Goal: Task Accomplishment & Management: Complete application form

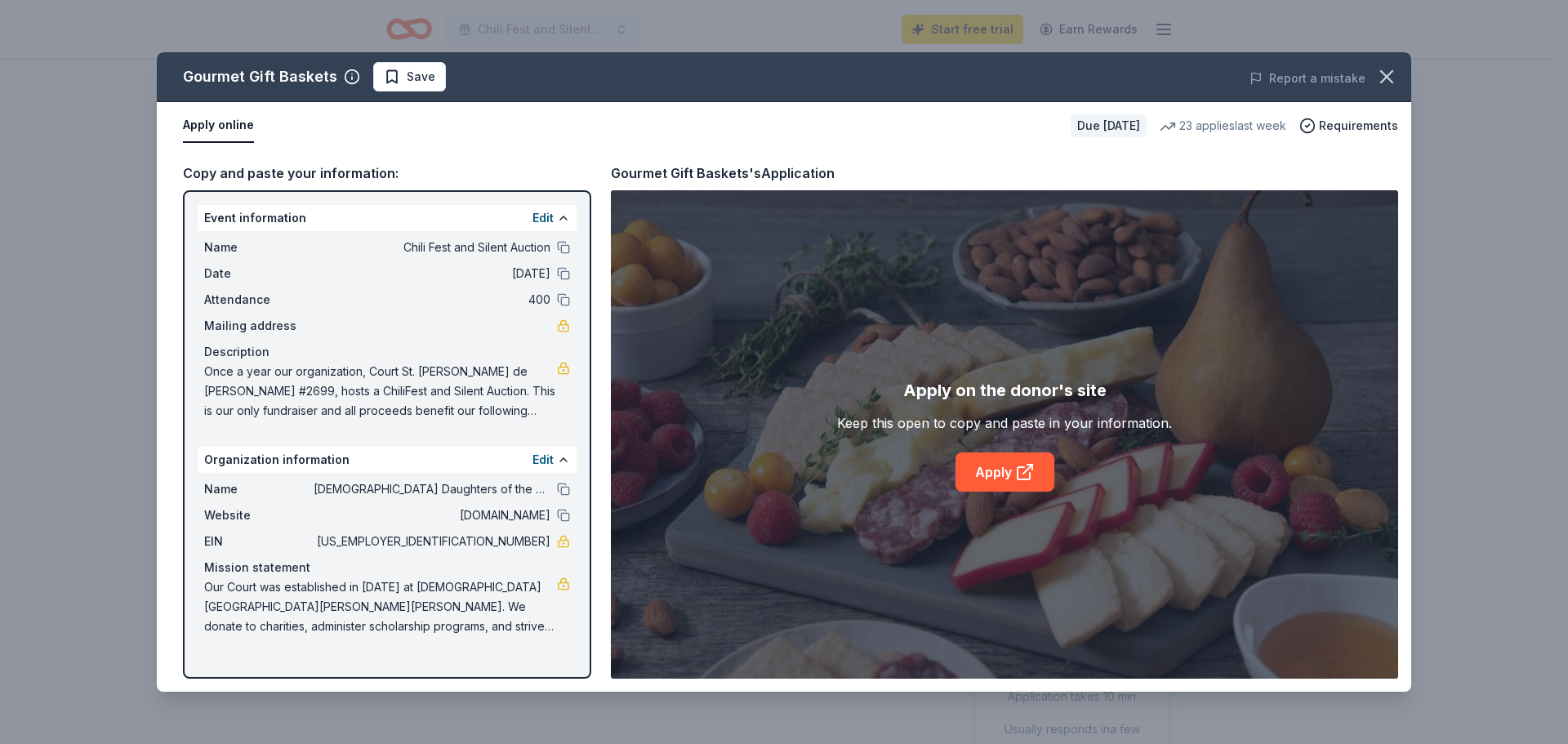
scroll to position [490, 0]
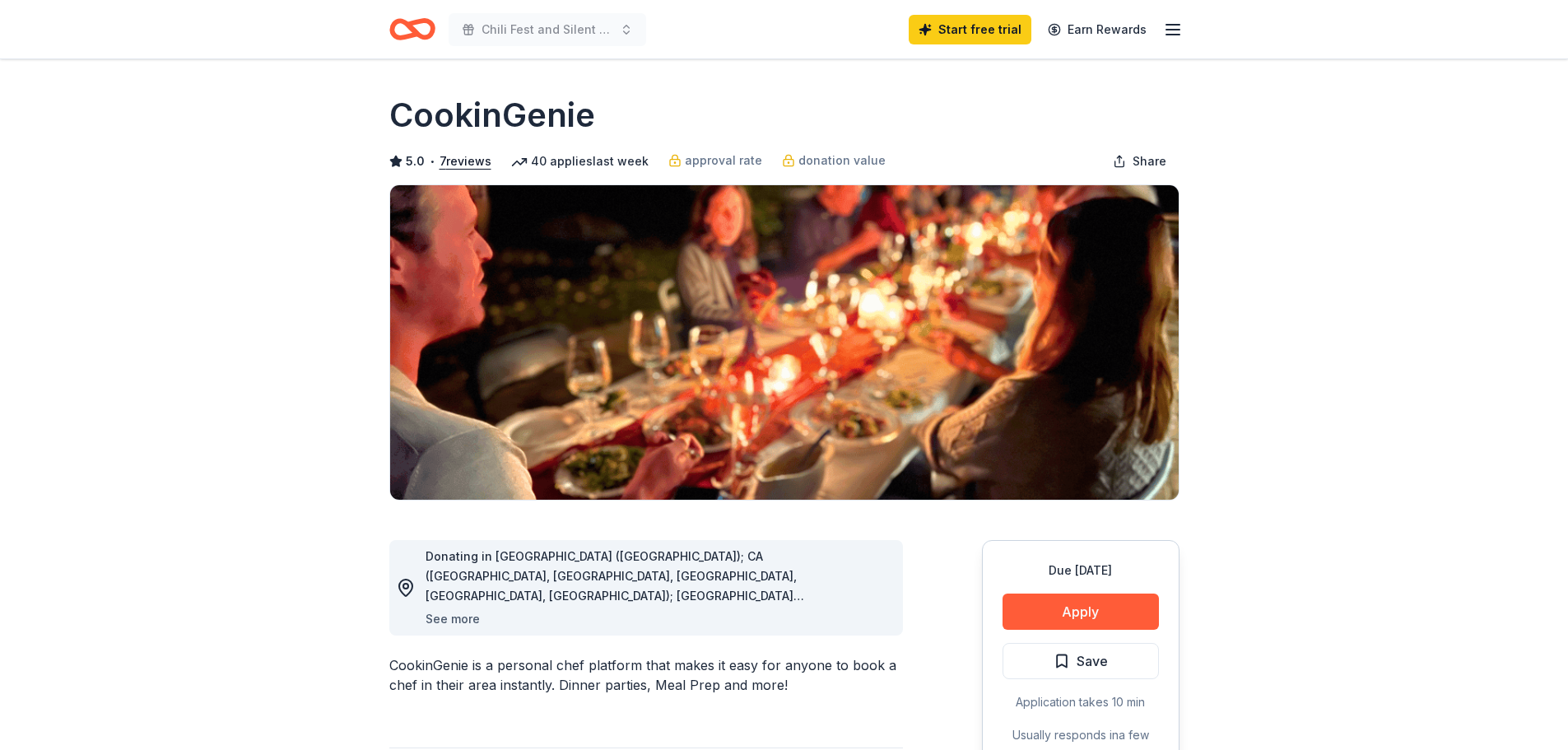
click at [458, 619] on button "See more" at bounding box center [452, 619] width 54 height 20
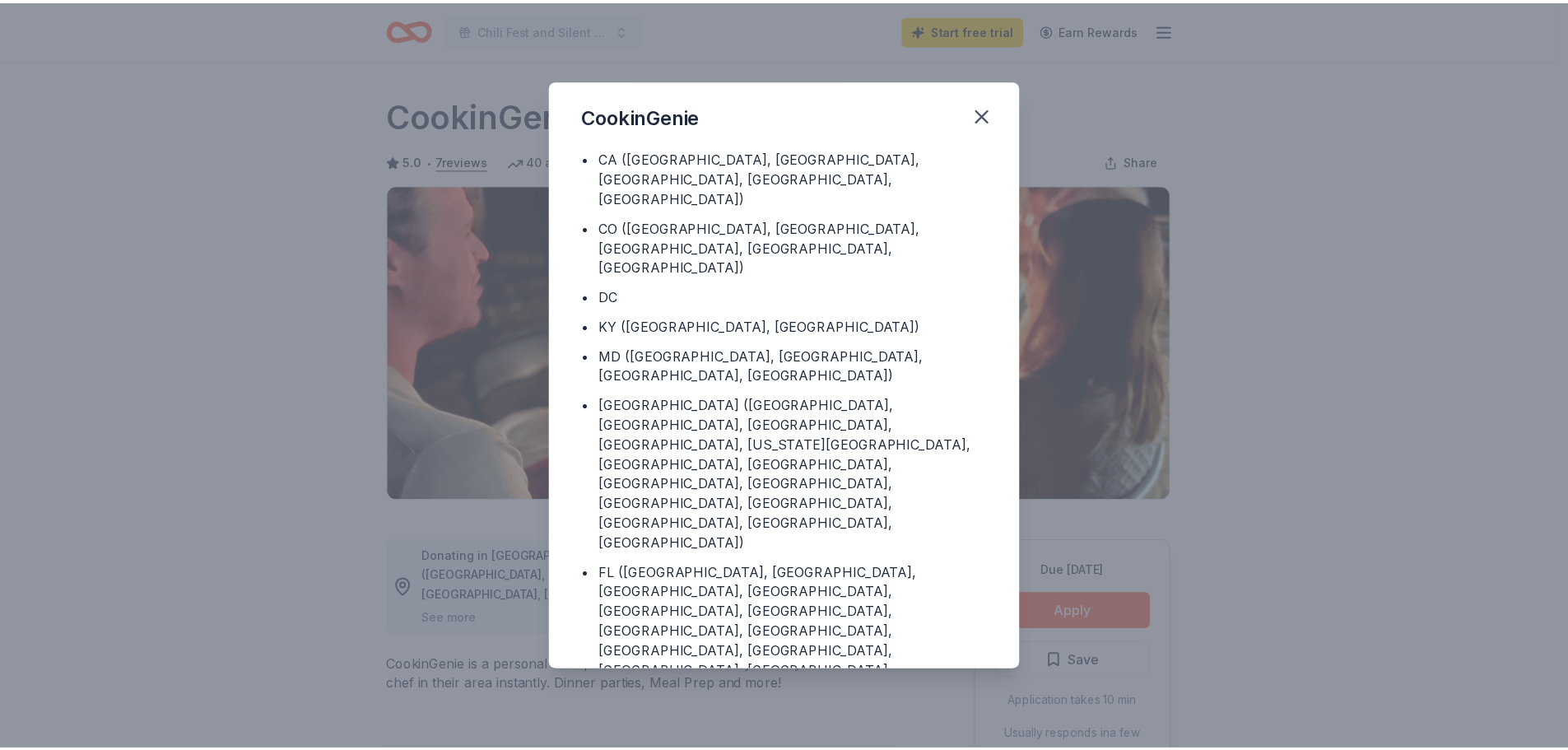
scroll to position [87, 0]
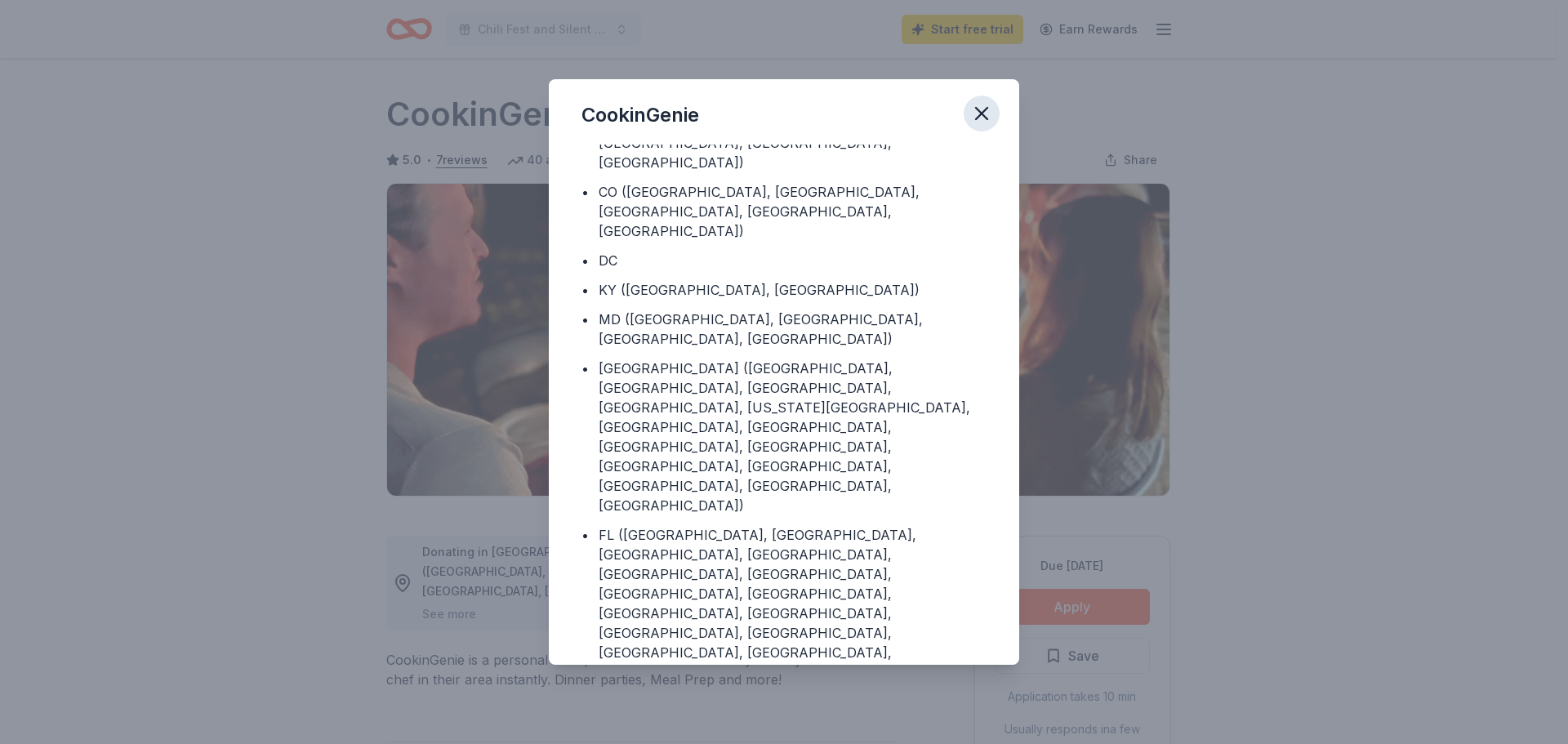
click at [984, 111] on icon "button" at bounding box center [981, 113] width 11 height 11
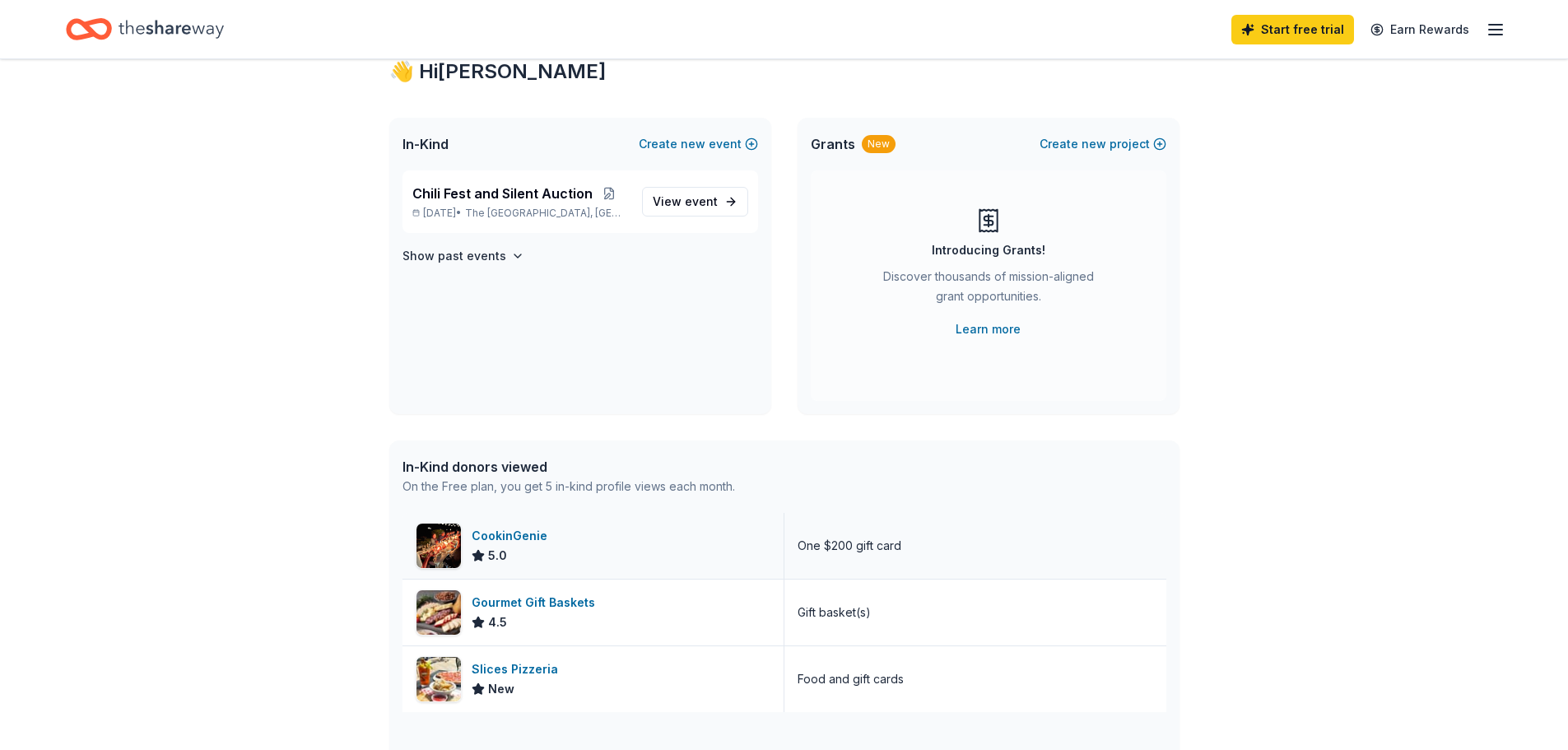
scroll to position [82, 0]
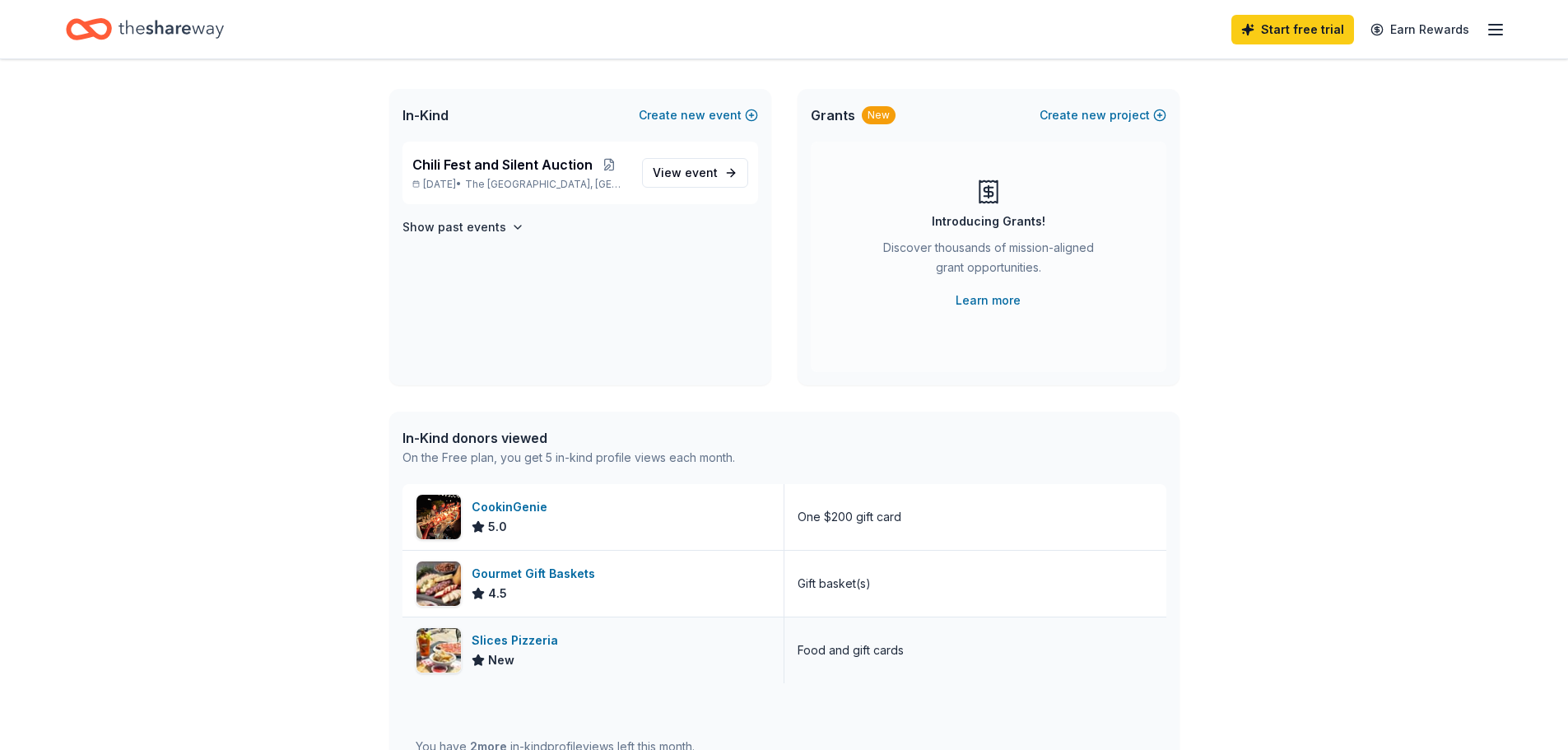
click at [496, 640] on div "Slices Pizzeria" at bounding box center [518, 640] width 93 height 20
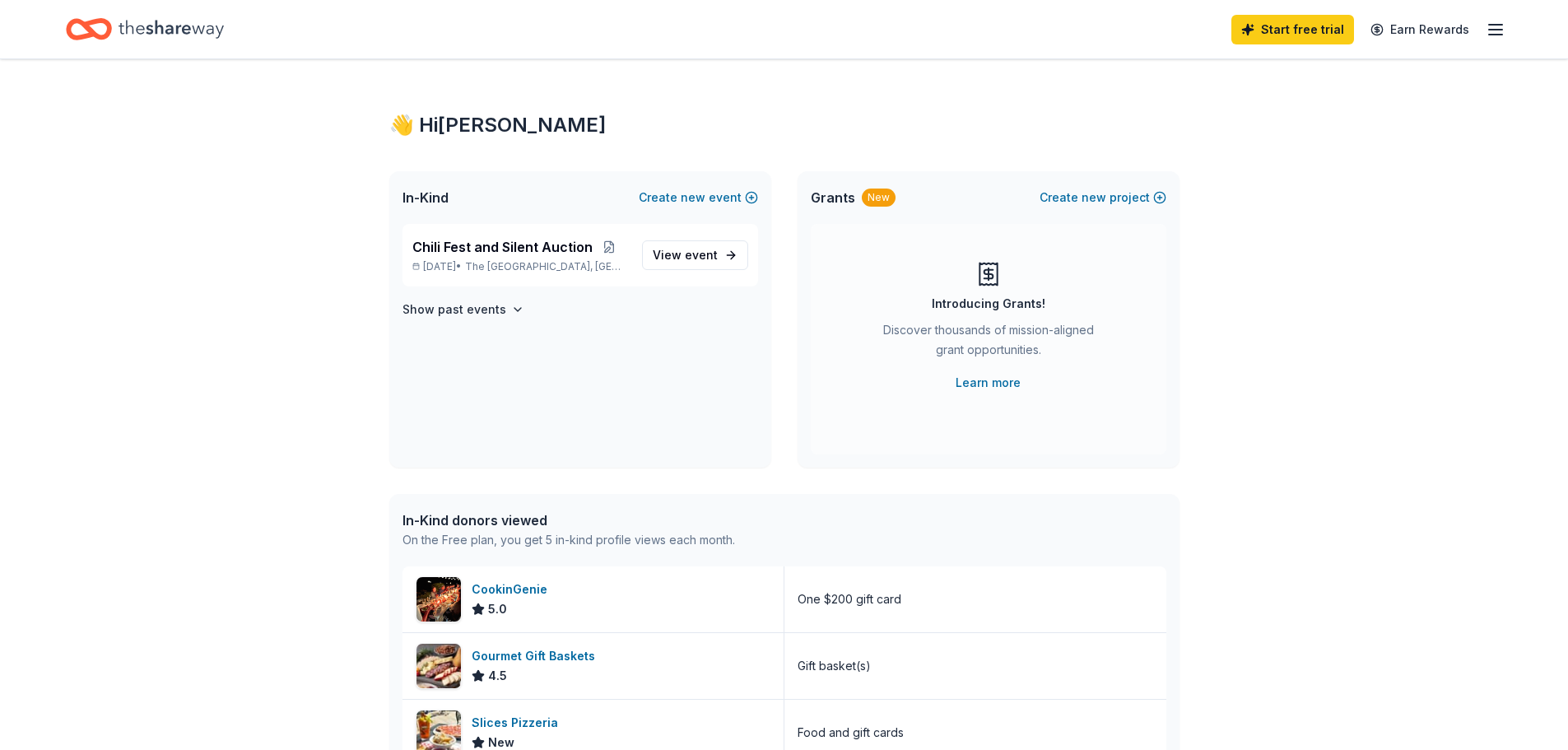
click at [1499, 28] on icon "button" at bounding box center [1495, 29] width 20 height 20
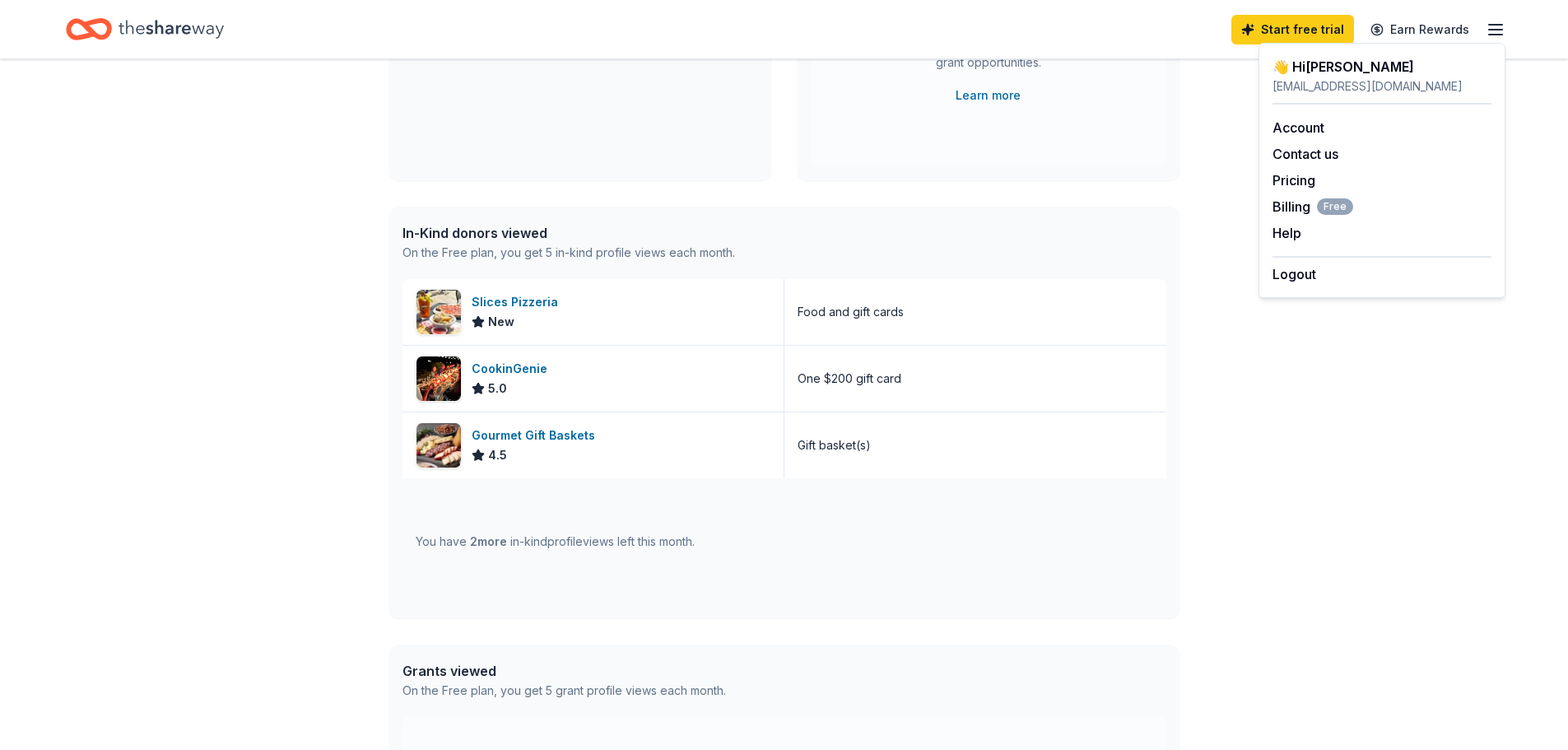
scroll to position [248, 0]
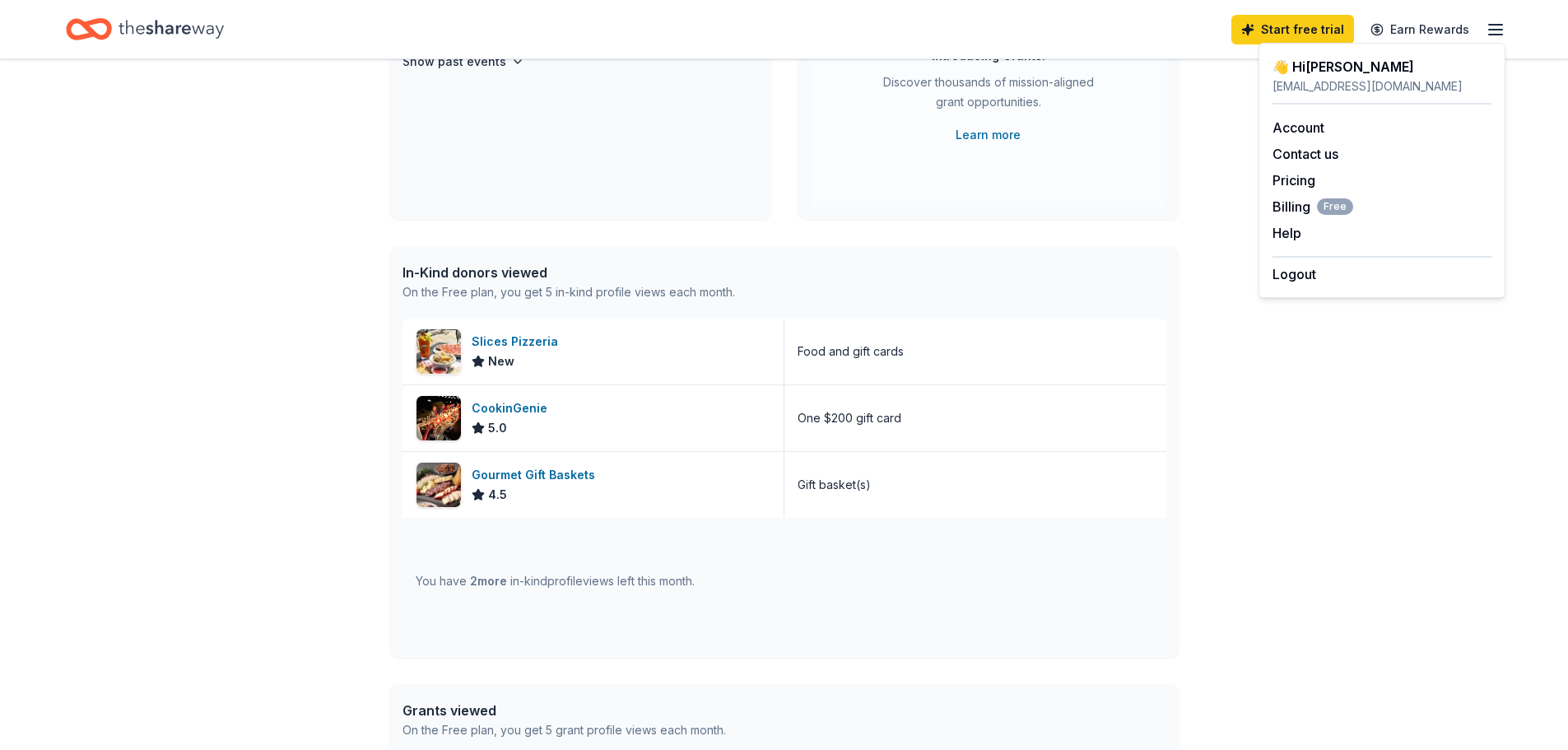
click at [1310, 68] on div "👋 Hi Karen" at bounding box center [1382, 66] width 219 height 20
click at [1305, 129] on link "Account" at bounding box center [1298, 127] width 52 height 16
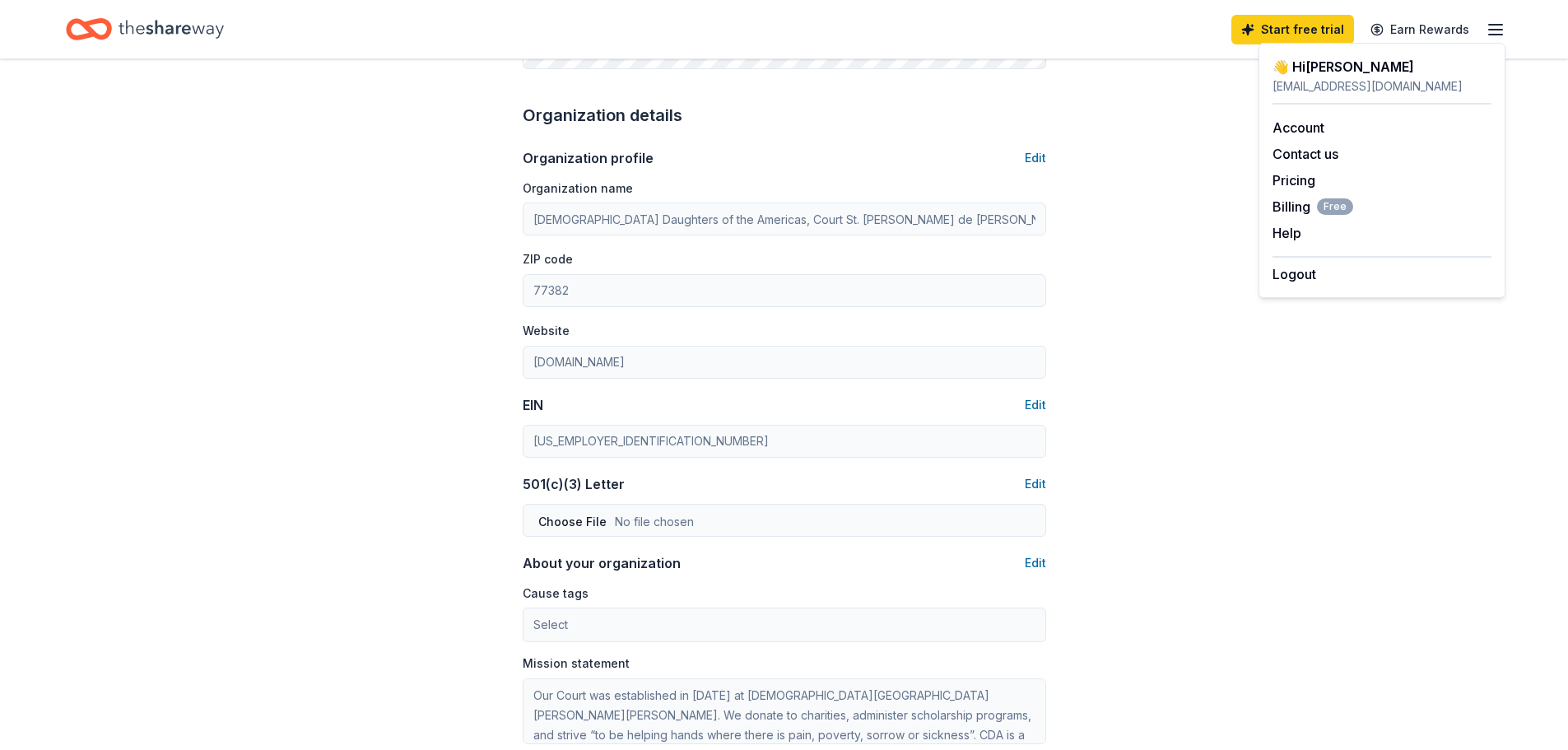
scroll to position [486, 0]
click at [1503, 27] on icon "button" at bounding box center [1495, 29] width 20 height 20
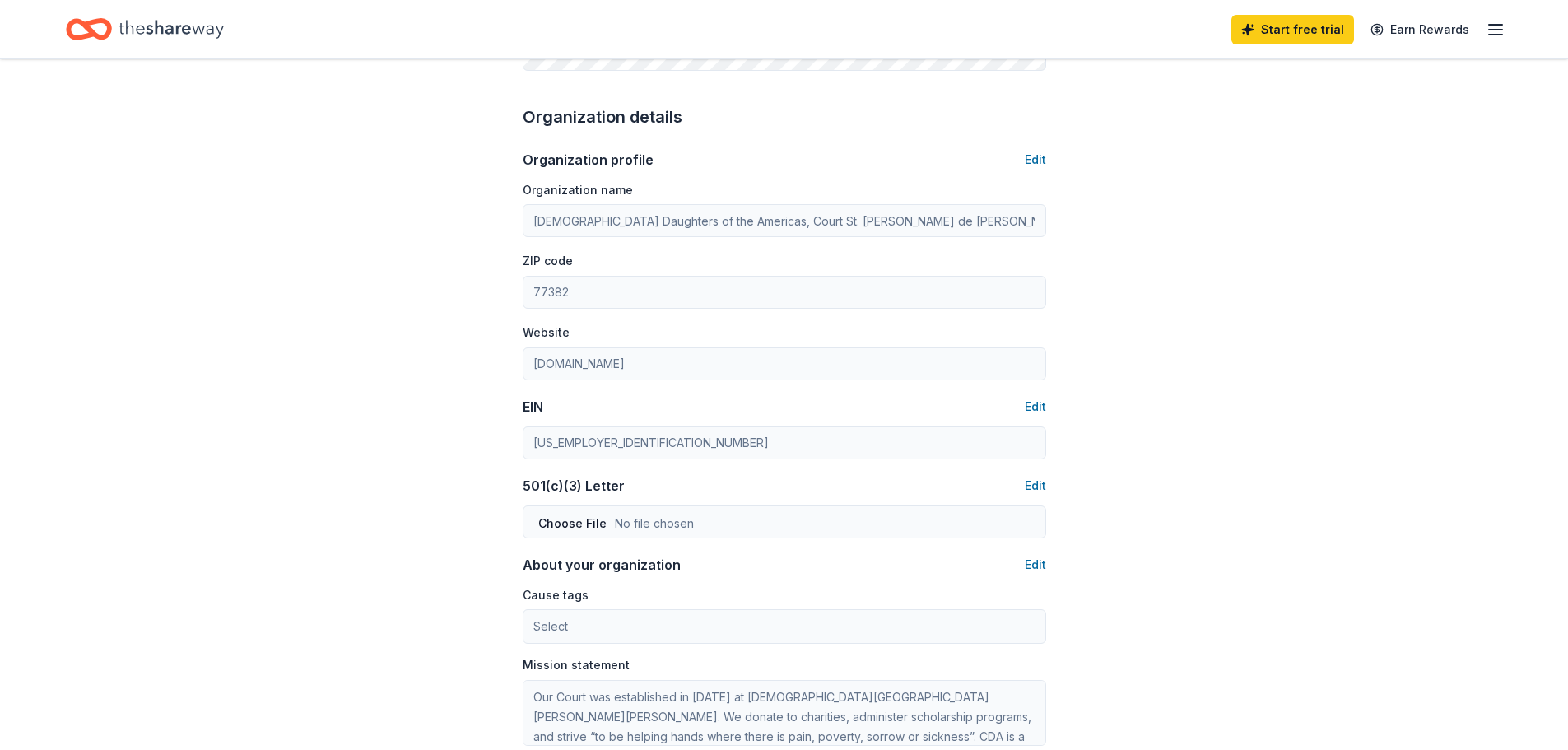
click at [1496, 32] on icon "button" at bounding box center [1495, 29] width 20 height 20
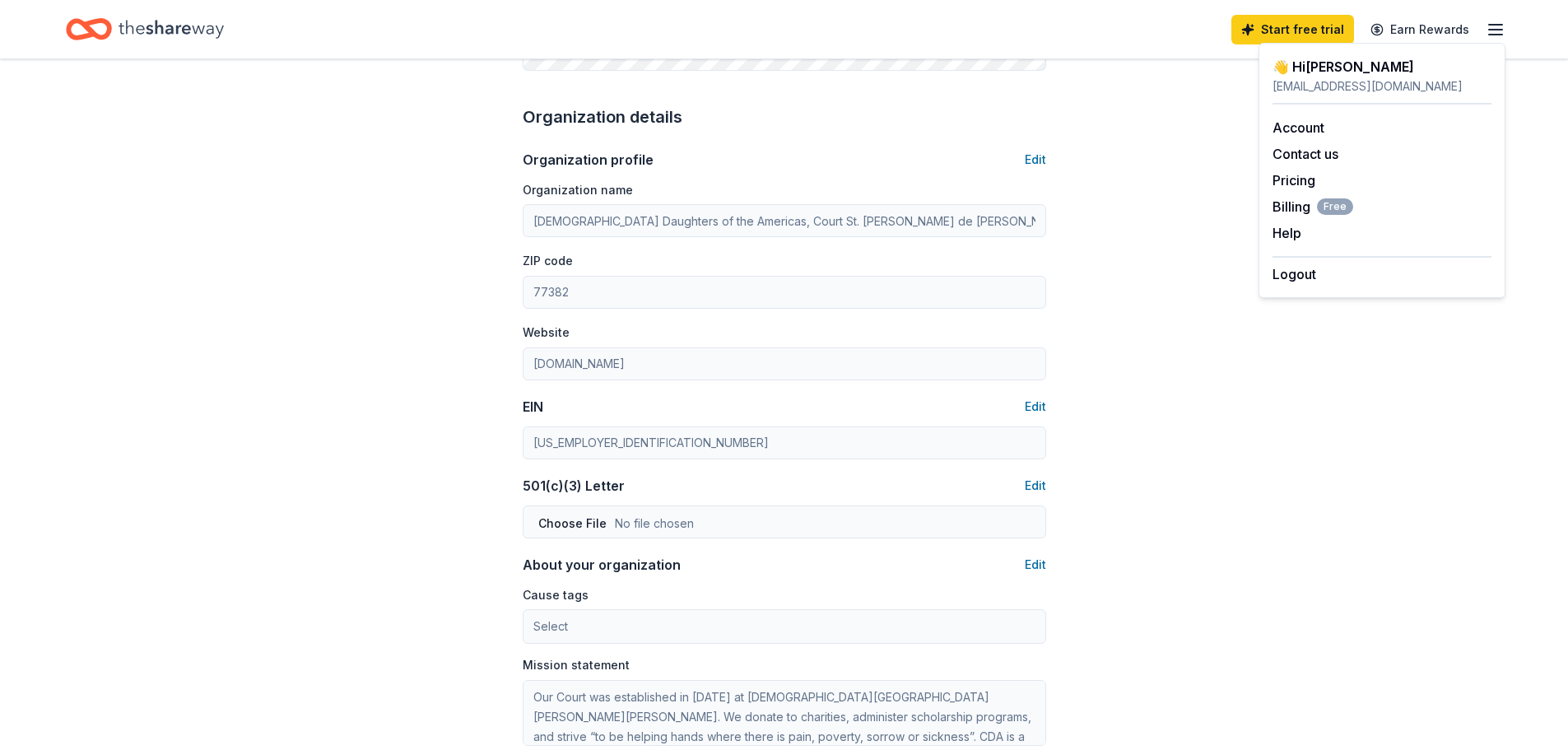
click at [1495, 31] on icon "button" at bounding box center [1495, 29] width 20 height 20
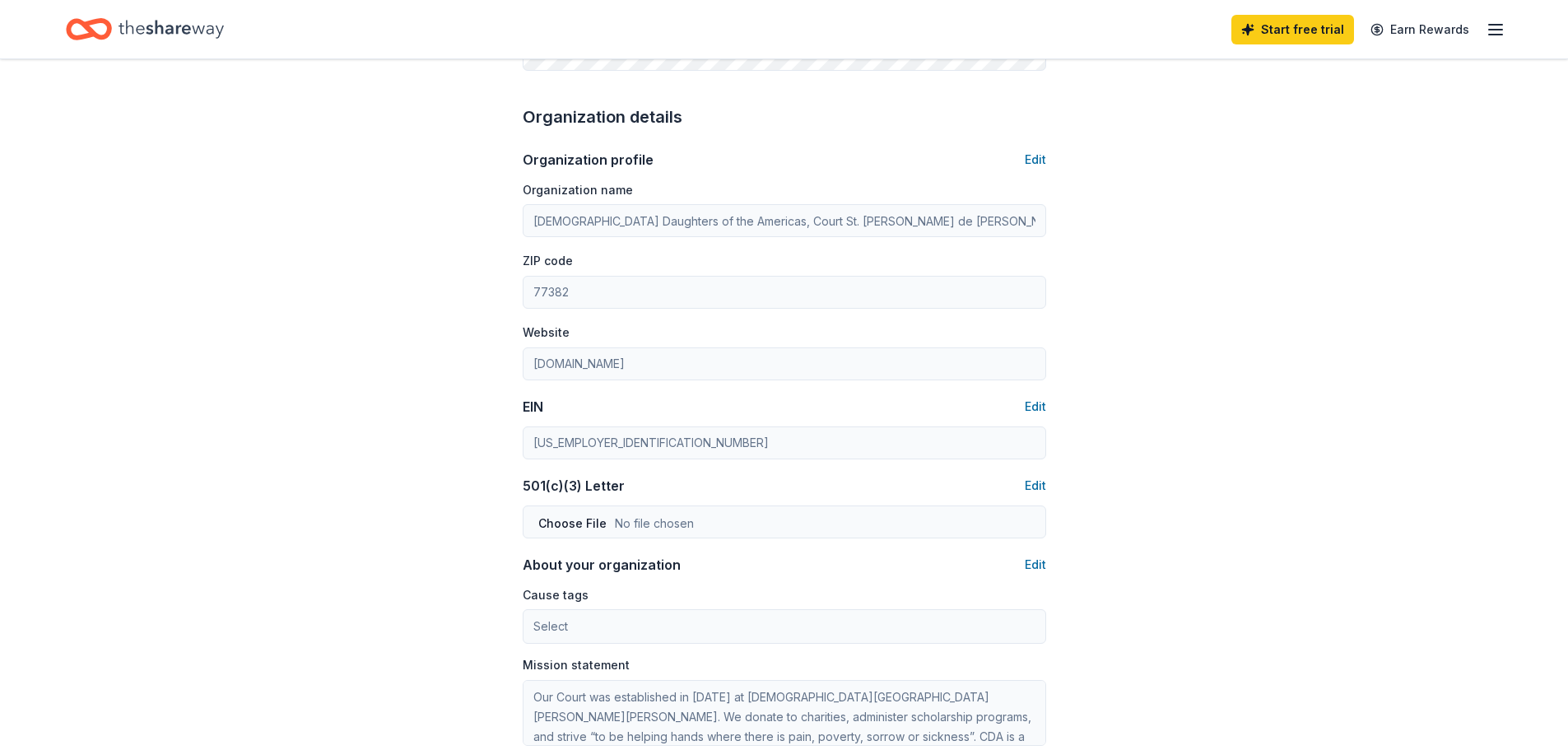
click at [1483, 126] on div "Account About me Profile Edit First name Karen Last name Peterpaul Role Board m…" at bounding box center [784, 308] width 1568 height 1470
click at [657, 117] on div "Organization details" at bounding box center [784, 117] width 524 height 27
click at [171, 32] on icon "Home" at bounding box center [171, 28] width 105 height 33
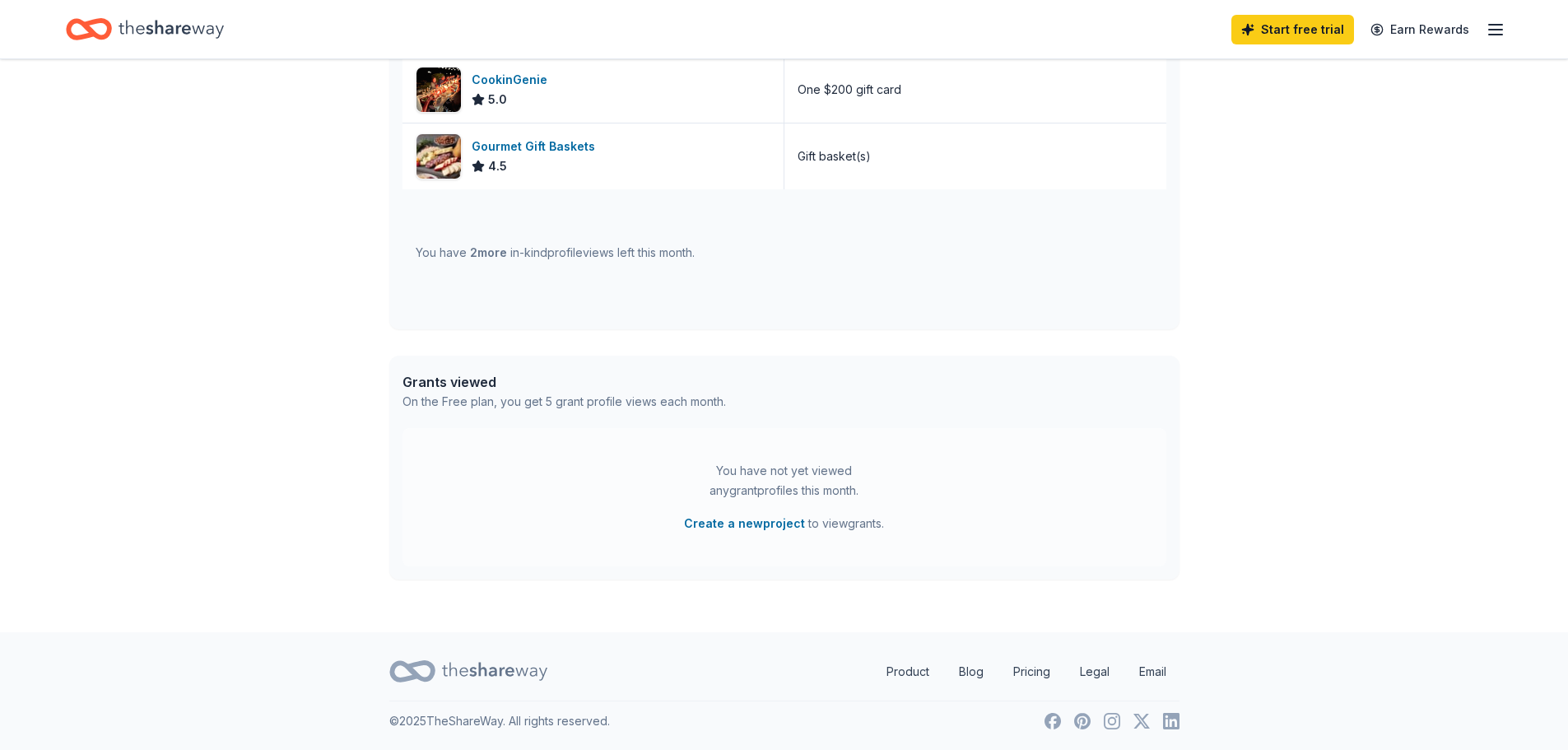
scroll to position [577, 0]
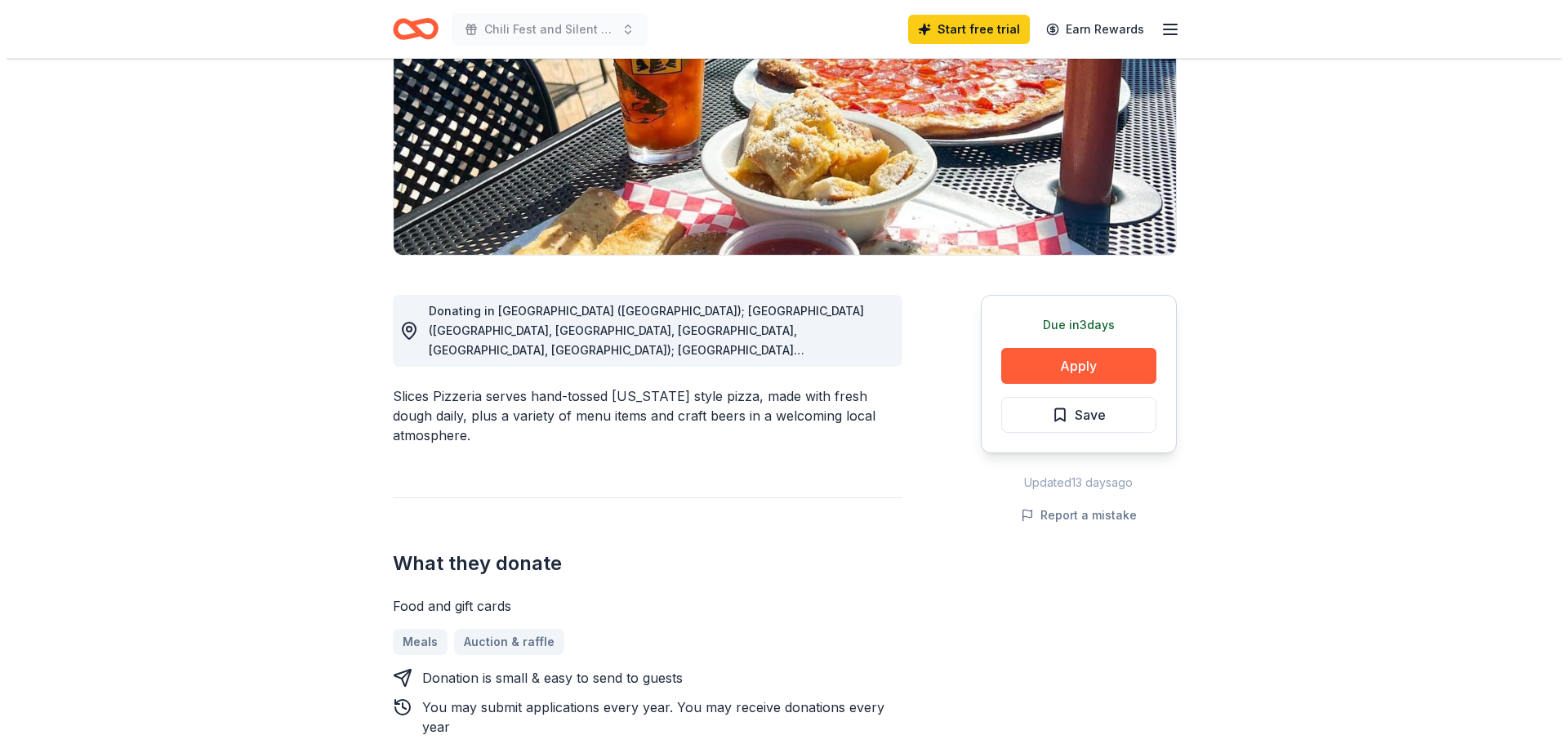
scroll to position [245, 0]
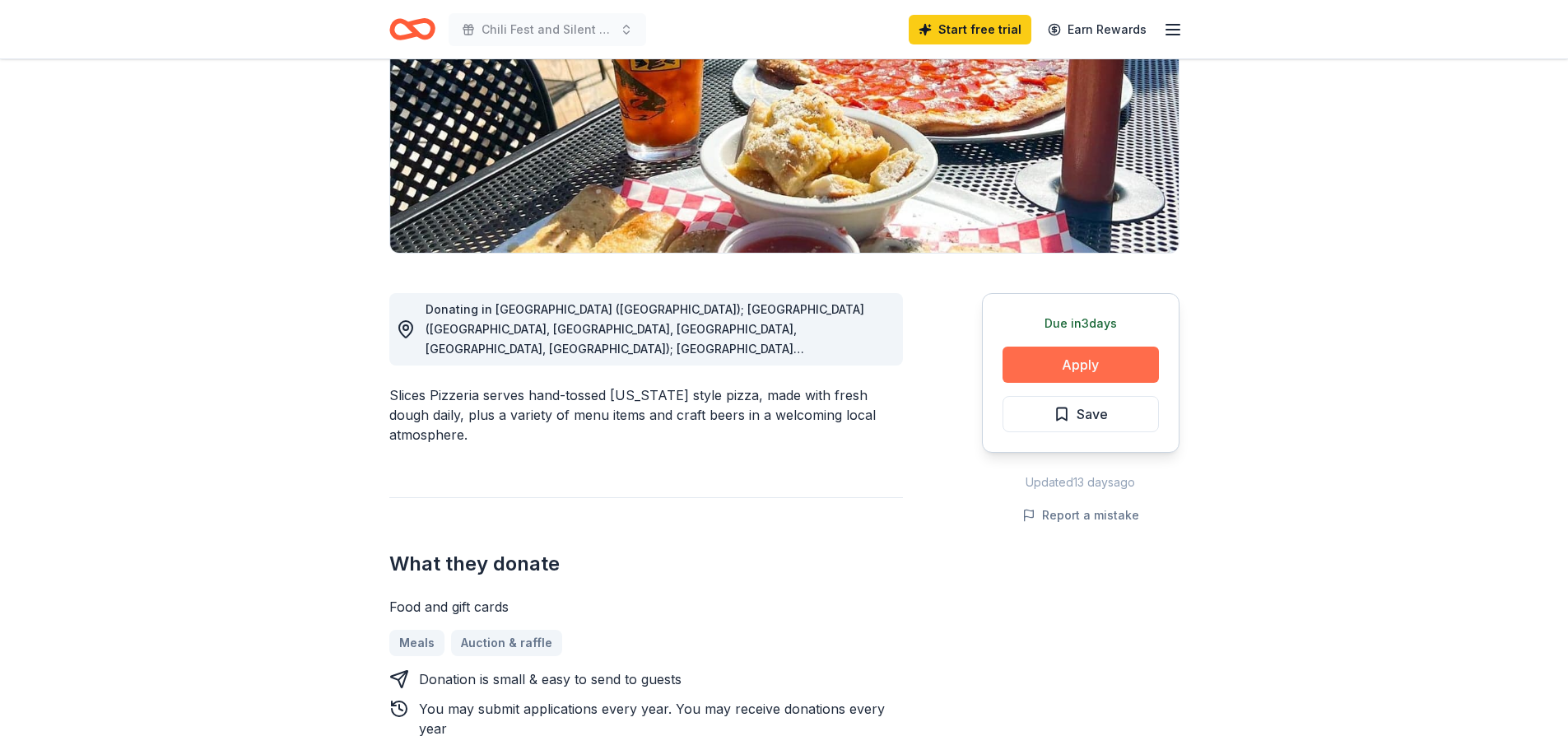
click at [1067, 354] on button "Apply" at bounding box center [1080, 364] width 157 height 36
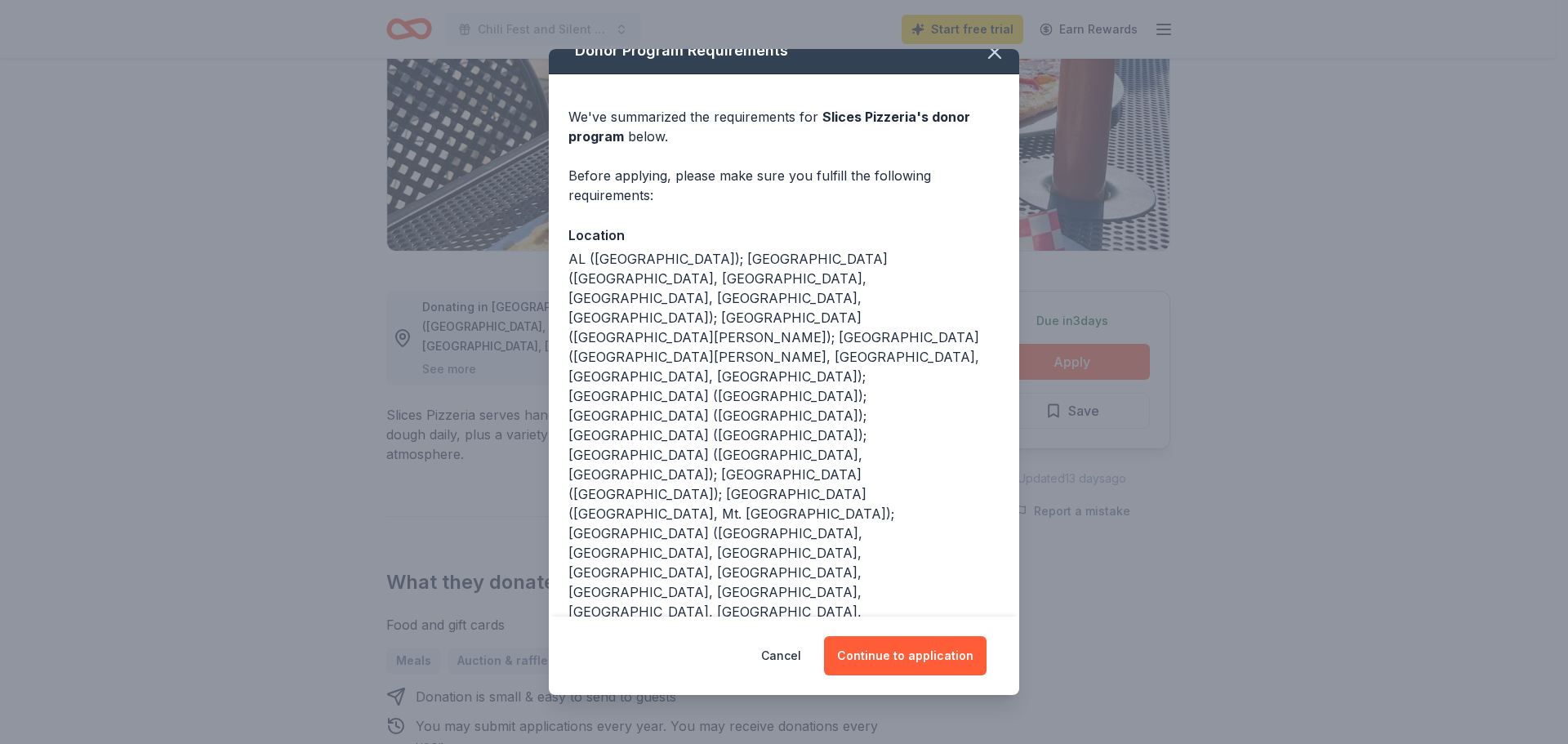
scroll to position [26, 0]
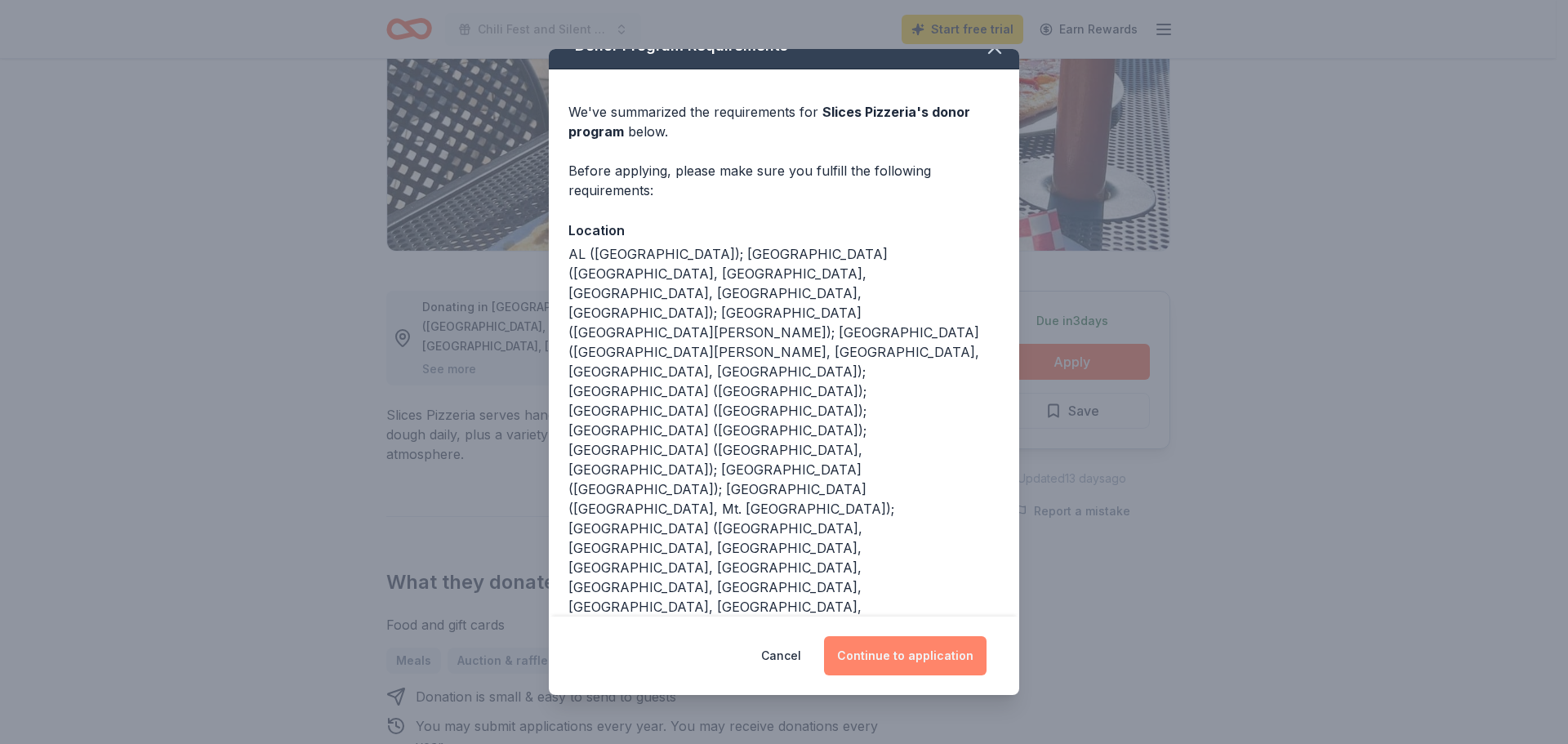
click at [900, 656] on button "Continue to application" at bounding box center [904, 656] width 162 height 39
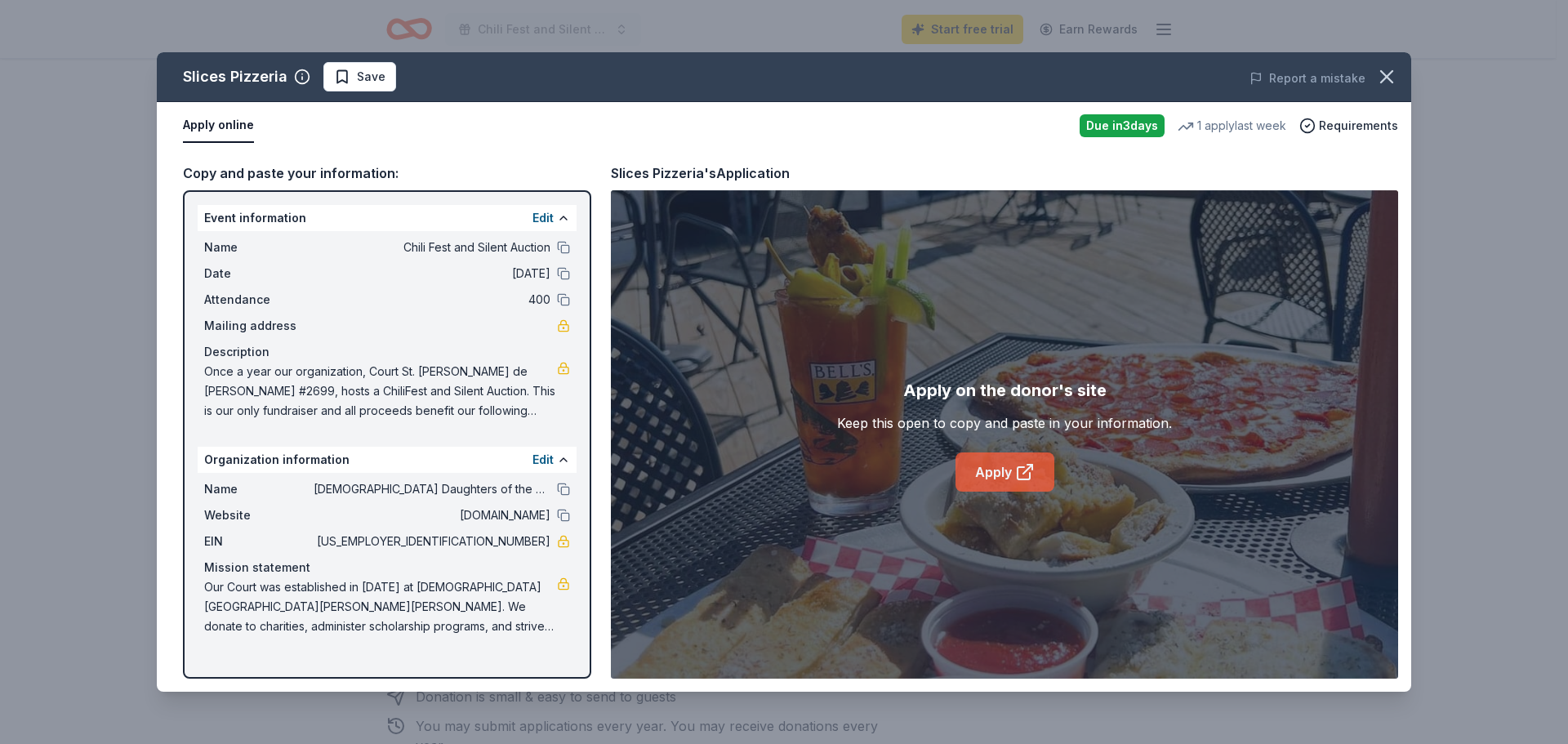
click at [997, 469] on link "Apply" at bounding box center [1005, 472] width 99 height 39
click at [1124, 122] on div "Due in 3 days" at bounding box center [1122, 126] width 85 height 23
click at [983, 477] on link "Apply" at bounding box center [1005, 472] width 99 height 39
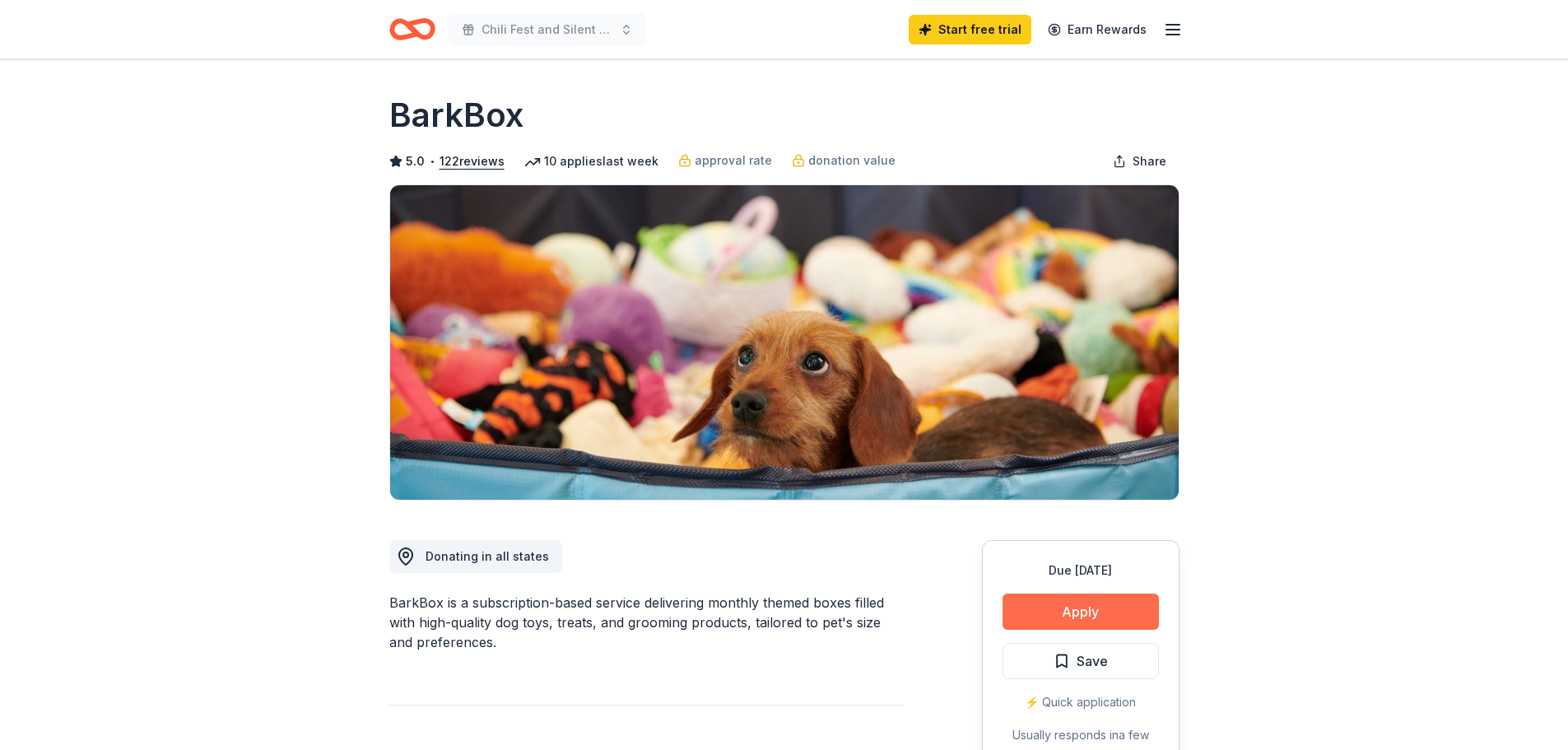
click at [1068, 602] on button "Apply" at bounding box center [1080, 612] width 157 height 36
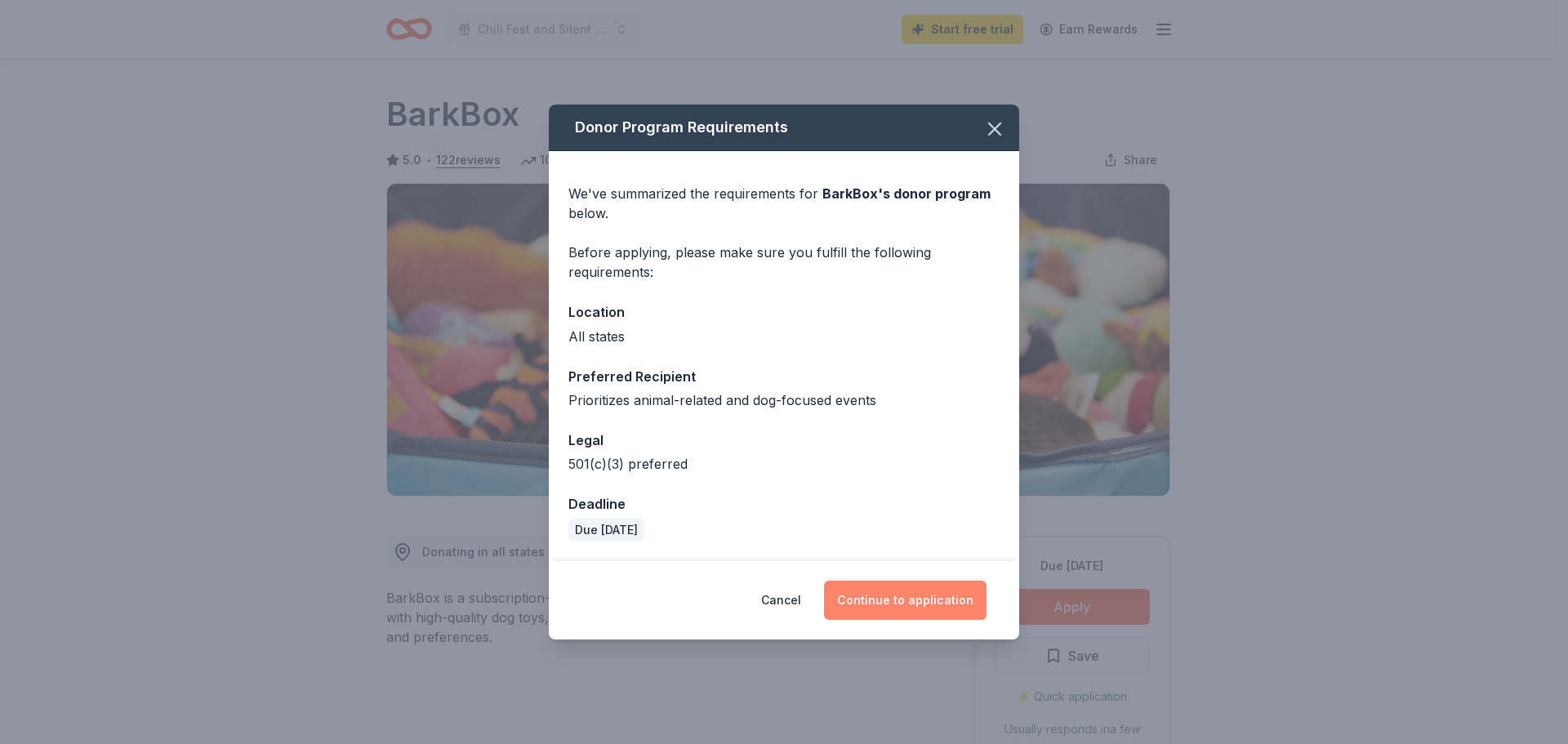
click at [907, 598] on button "Continue to application" at bounding box center [904, 600] width 162 height 39
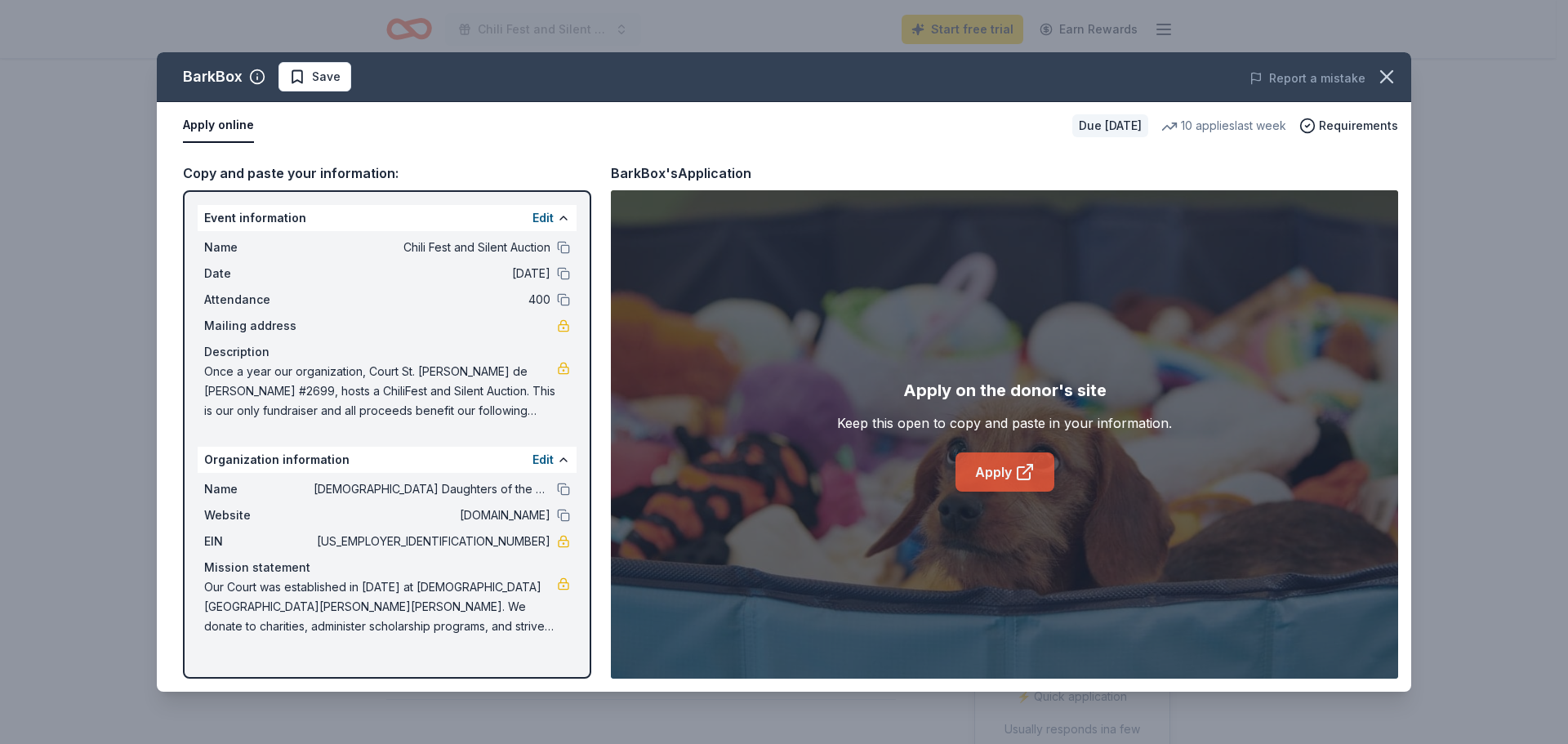
click at [985, 474] on link "Apply" at bounding box center [1005, 472] width 99 height 39
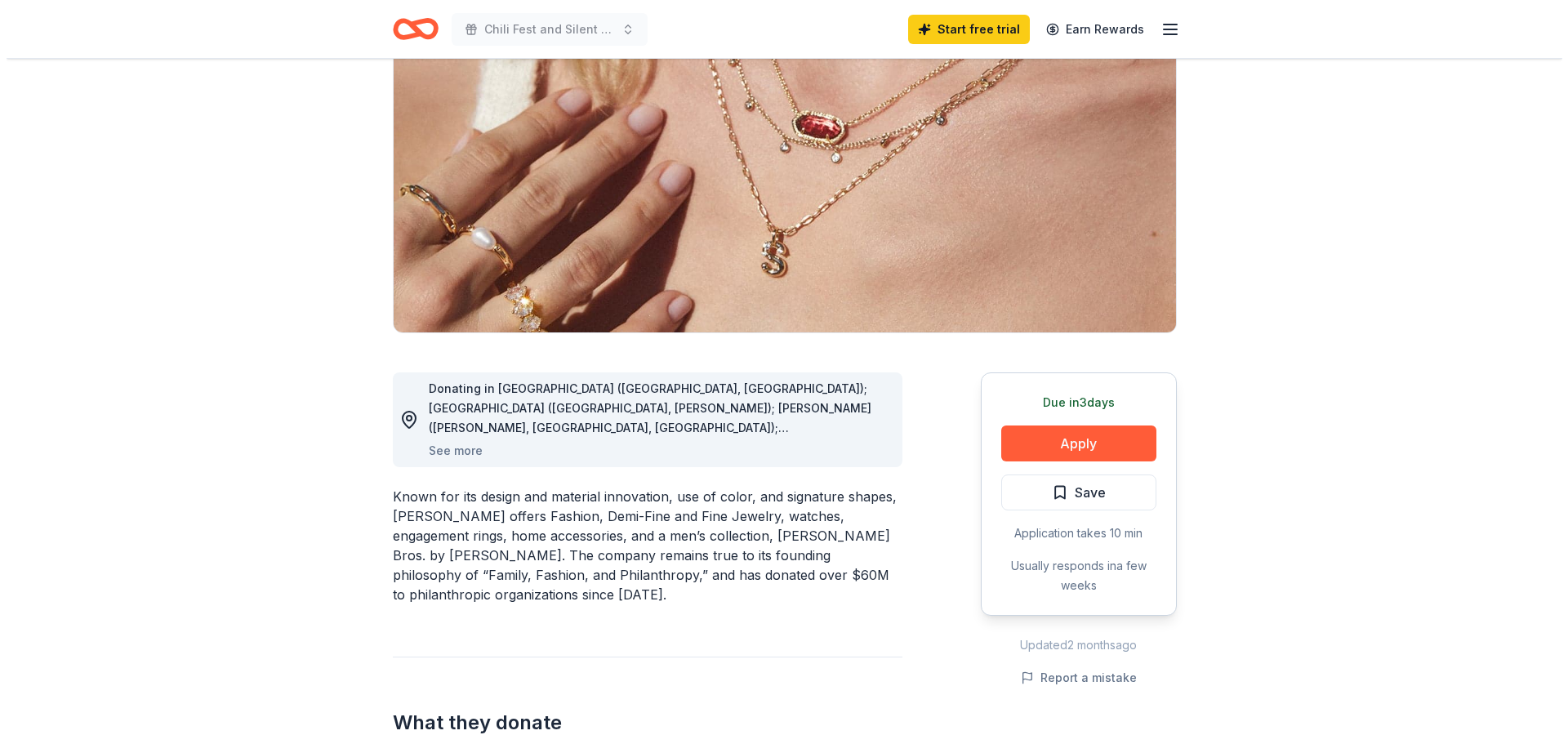
scroll to position [245, 0]
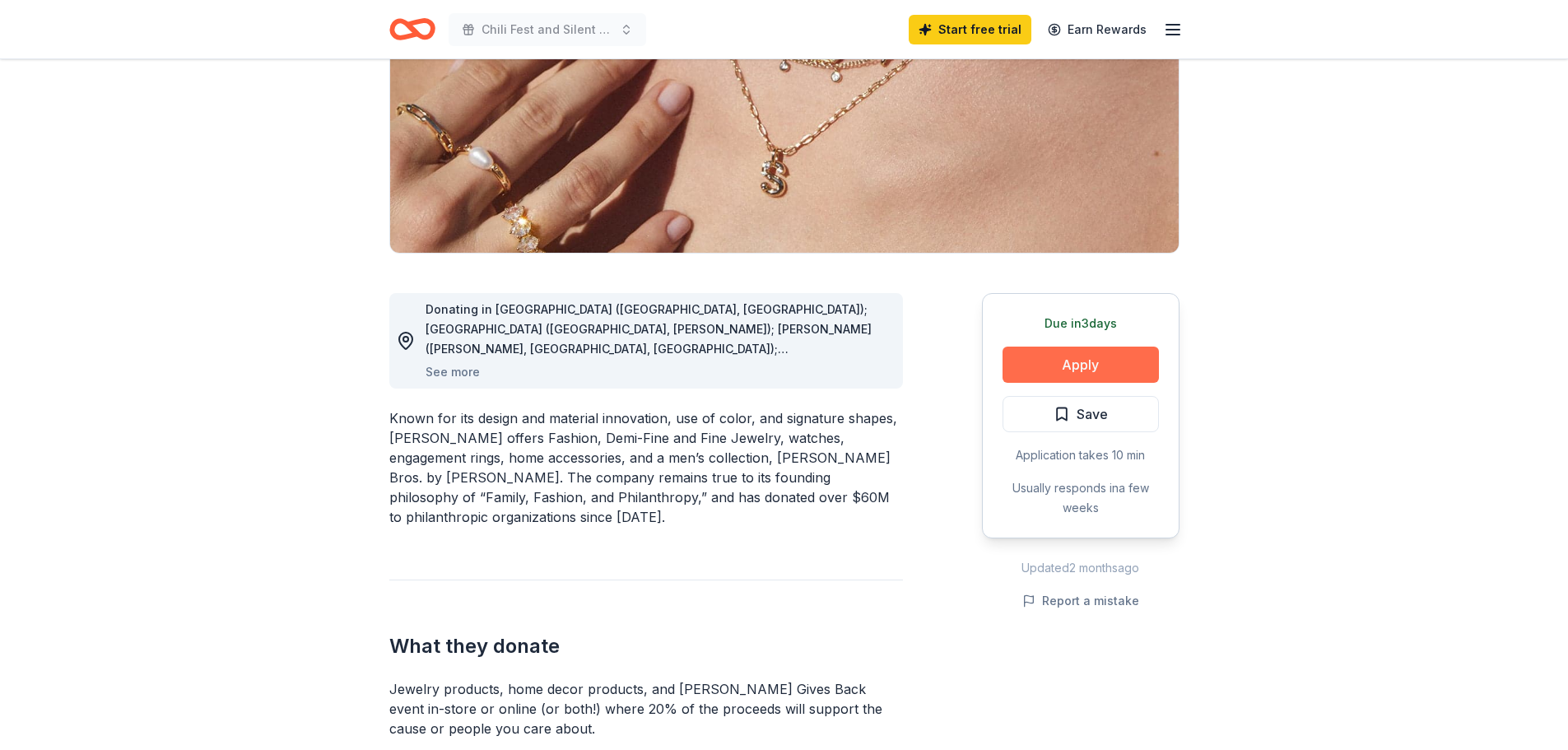
click at [1116, 367] on button "Apply" at bounding box center [1080, 364] width 157 height 36
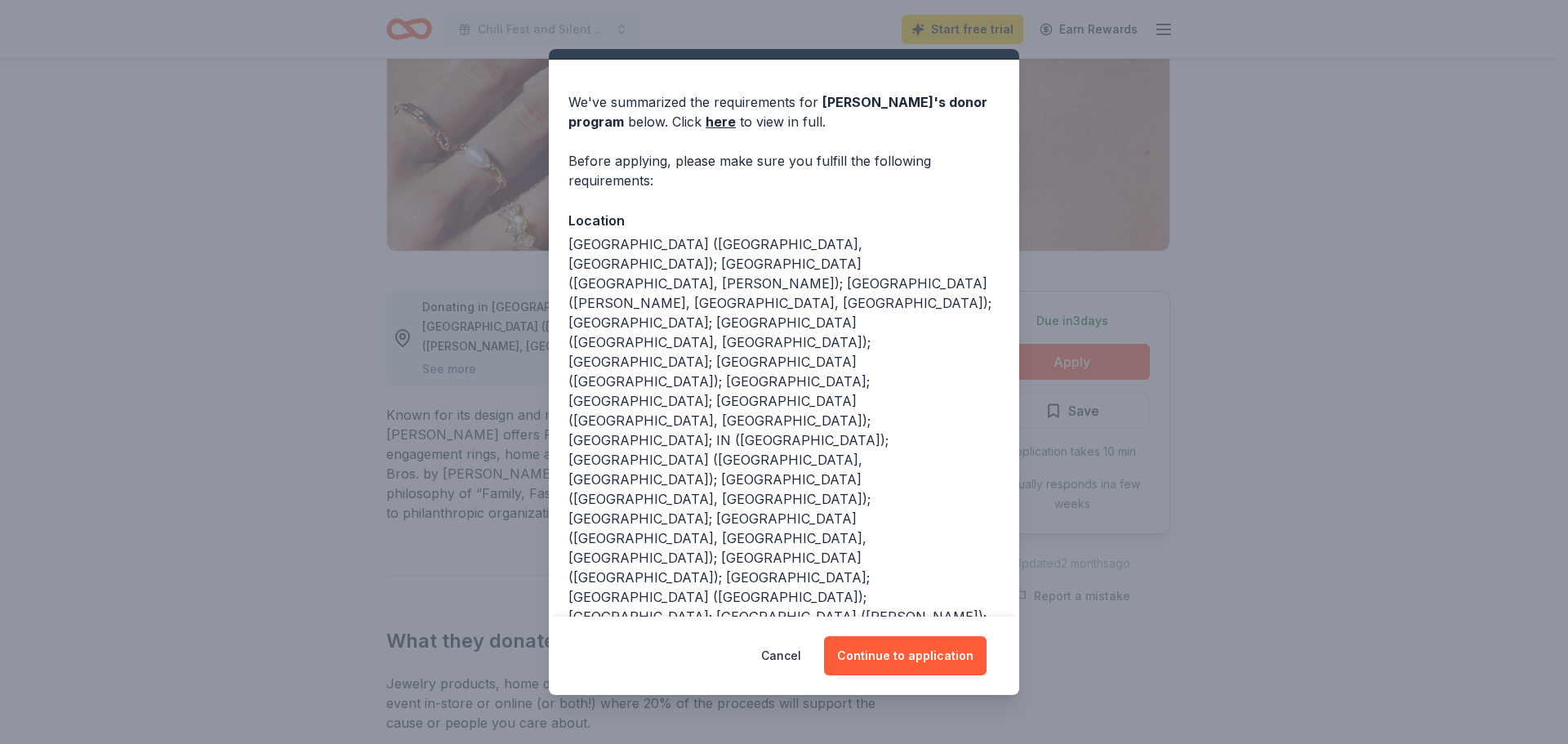
scroll to position [69, 0]
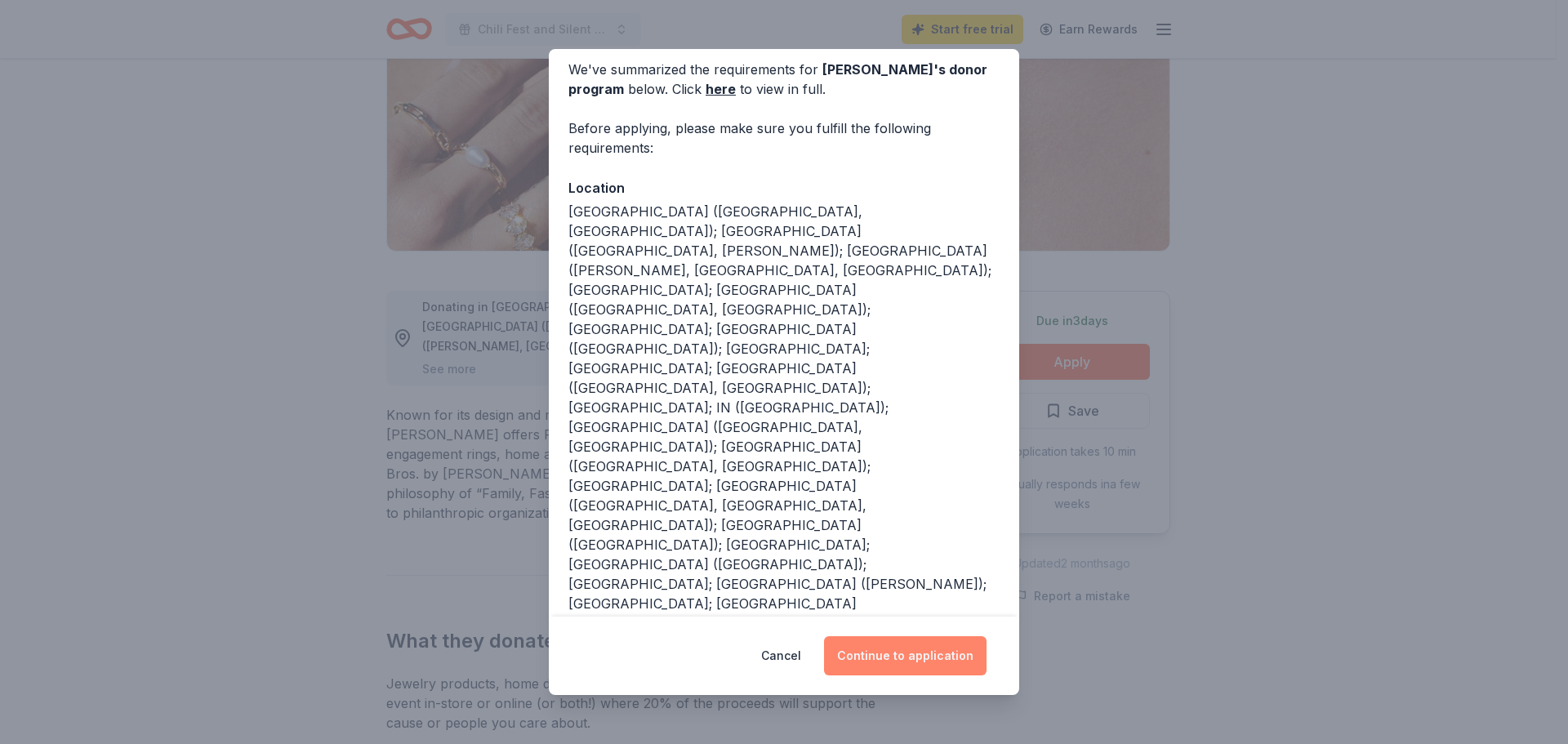
click at [942, 651] on button "Continue to application" at bounding box center [904, 656] width 162 height 39
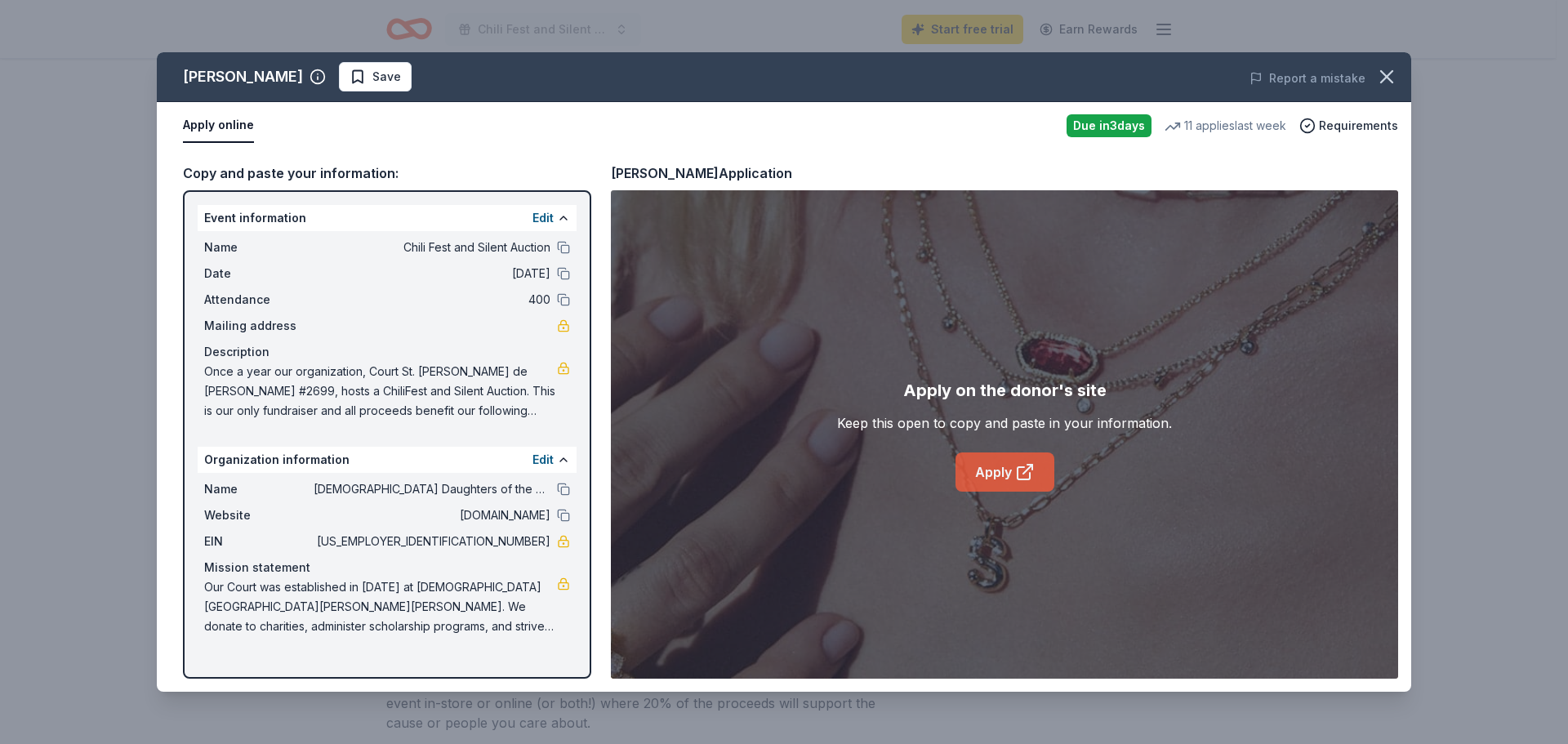
click at [994, 471] on link "Apply" at bounding box center [1005, 472] width 99 height 39
click at [1022, 476] on icon at bounding box center [1024, 472] width 20 height 20
